Goal: Navigation & Orientation: Find specific page/section

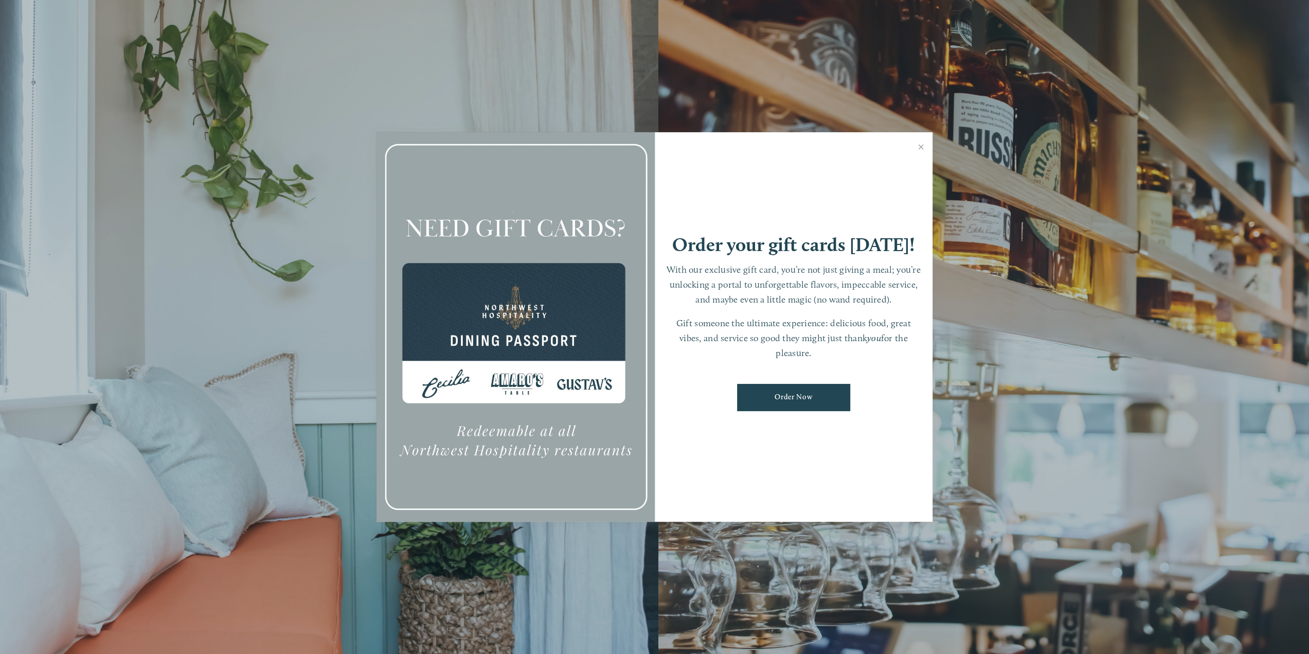
scroll to position [206, 0]
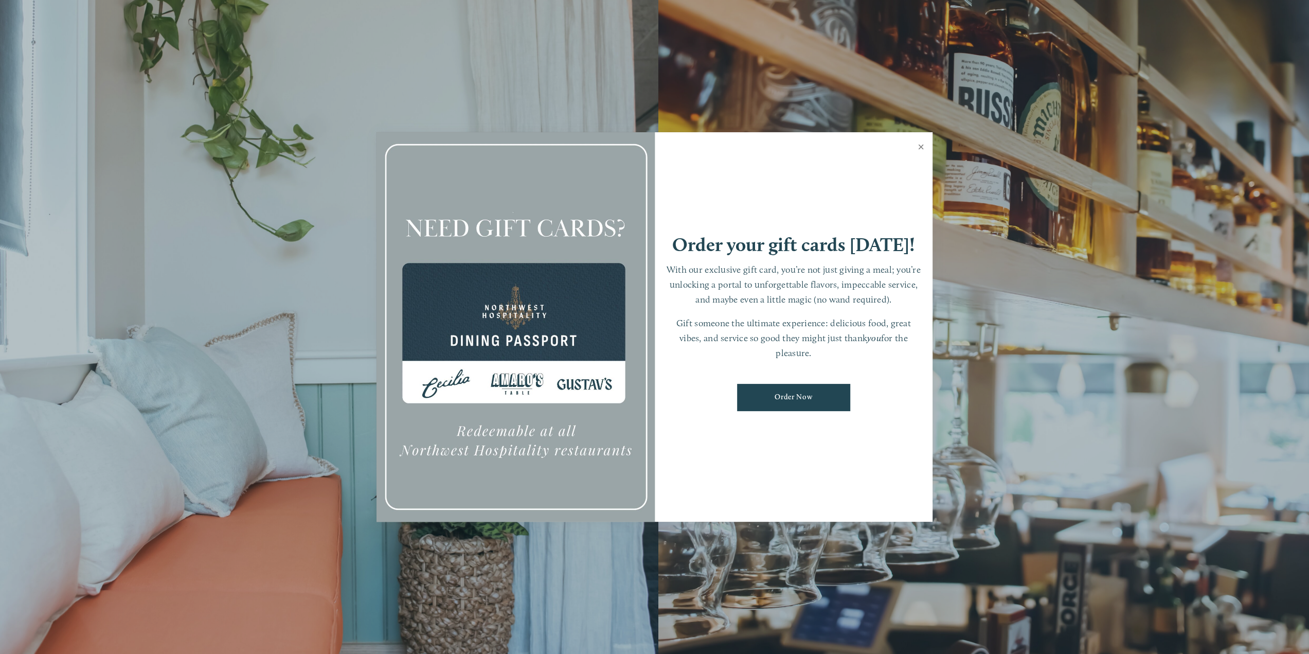
click at [922, 149] on link "Close" at bounding box center [921, 148] width 20 height 29
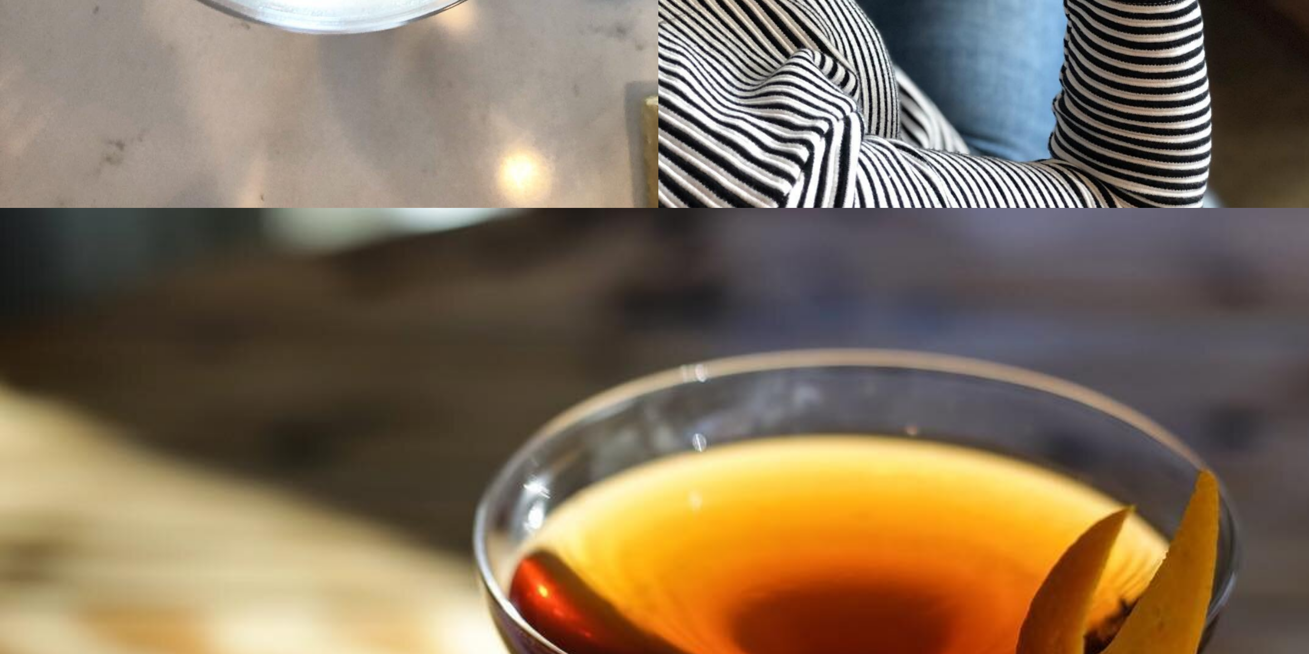
scroll to position [8075, 0]
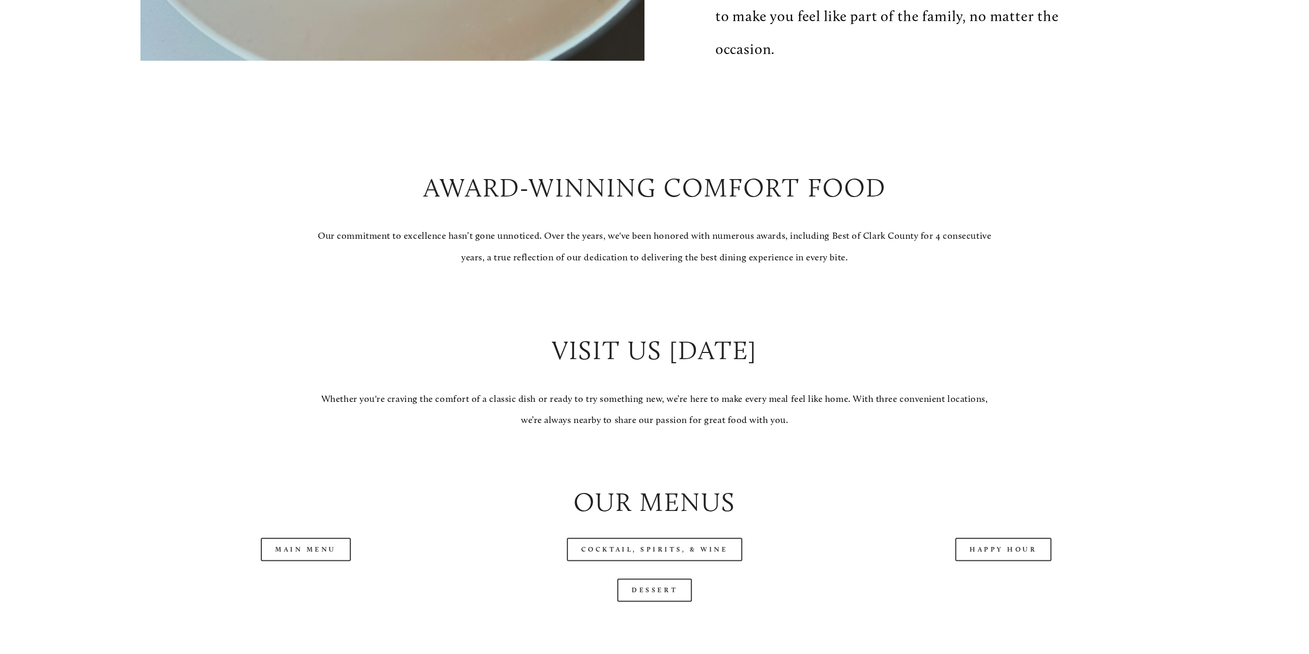
scroll to position [1080, 0]
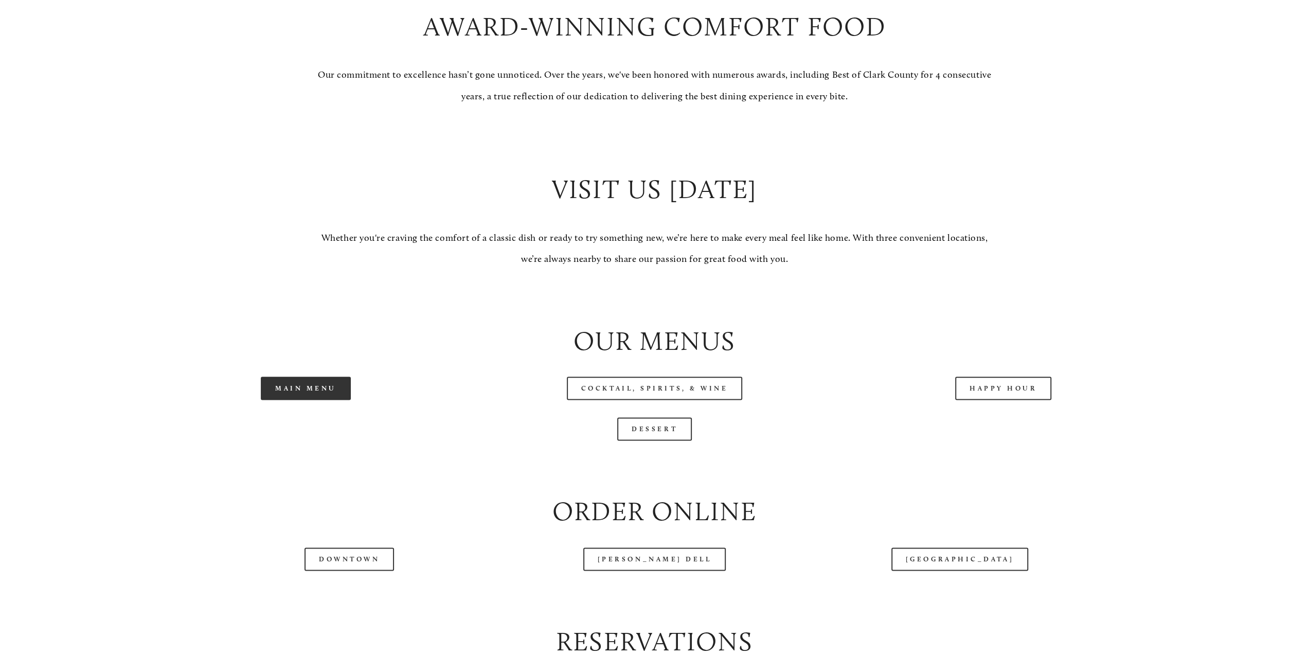
click at [317, 400] on link "Main Menu" at bounding box center [306, 387] width 90 height 23
click at [623, 391] on link "Cocktail, Spirits, & Wine" at bounding box center [655, 387] width 176 height 23
click at [671, 439] on link "Dessert" at bounding box center [654, 428] width 75 height 23
